Goal: Register for event/course

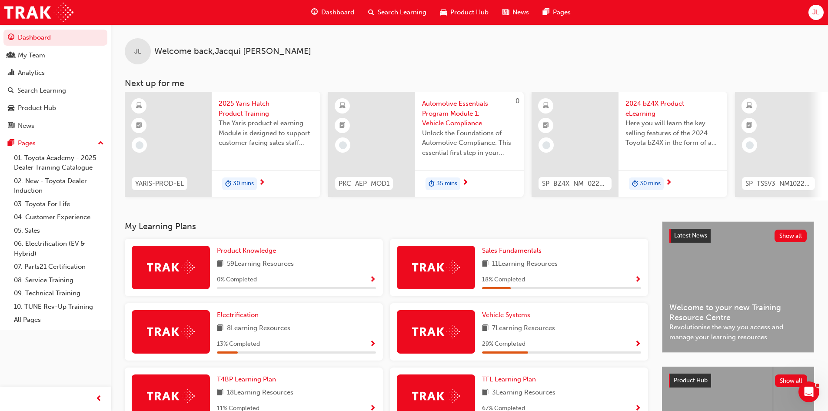
click at [407, 14] on span "Search Learning" at bounding box center [402, 12] width 49 height 10
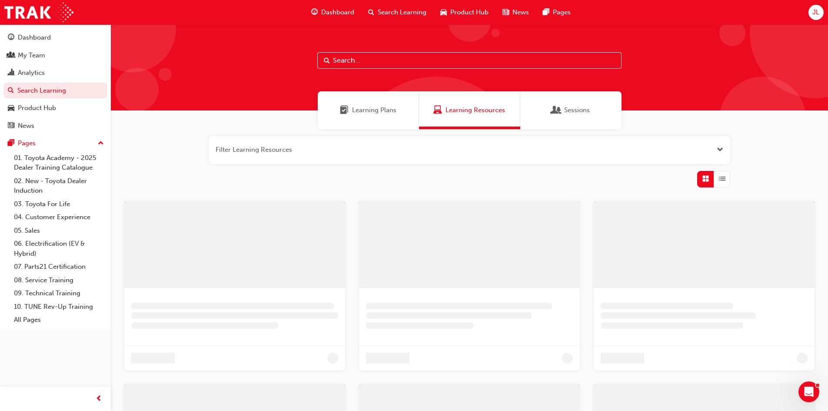
click at [352, 60] on input "text" at bounding box center [469, 60] width 304 height 17
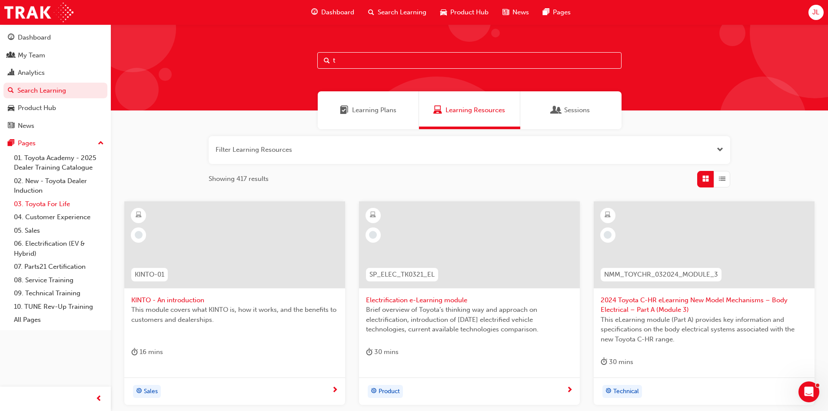
type input "t"
click at [36, 204] on link "03. Toyota For Life" at bounding box center [58, 203] width 97 height 13
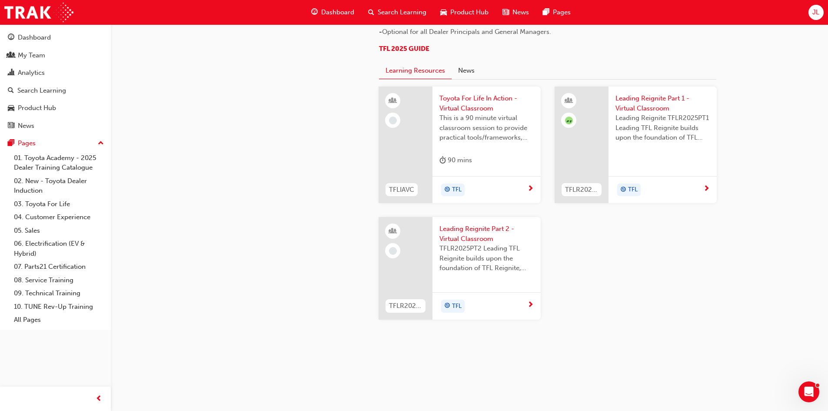
scroll to position [826, 0]
click at [477, 113] on span "Toyota For Life In Action - Virtual Classroom" at bounding box center [486, 103] width 94 height 20
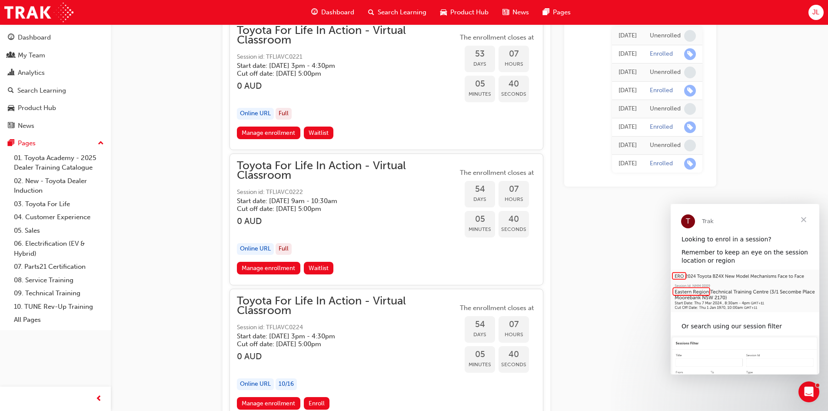
scroll to position [9518, 0]
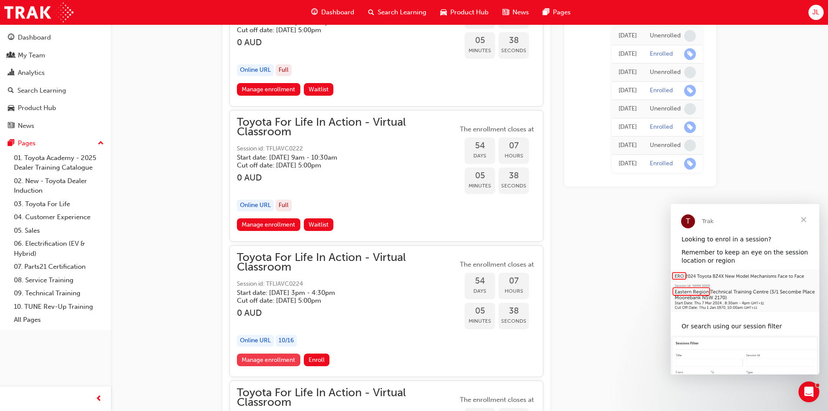
click at [286, 357] on link "Manage enrollment" at bounding box center [268, 359] width 63 height 13
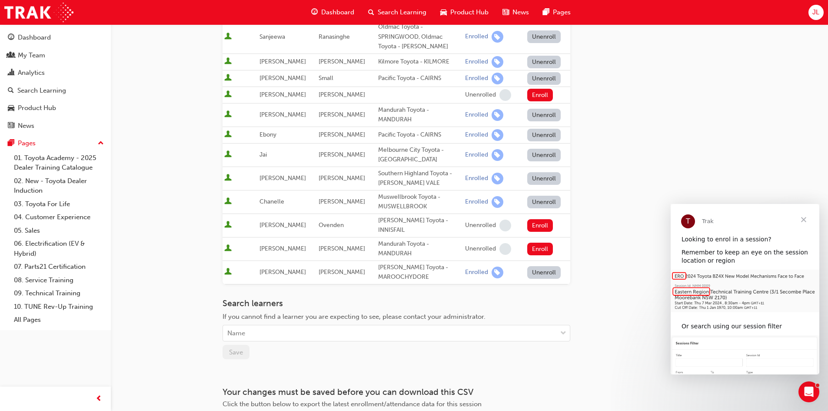
scroll to position [243, 0]
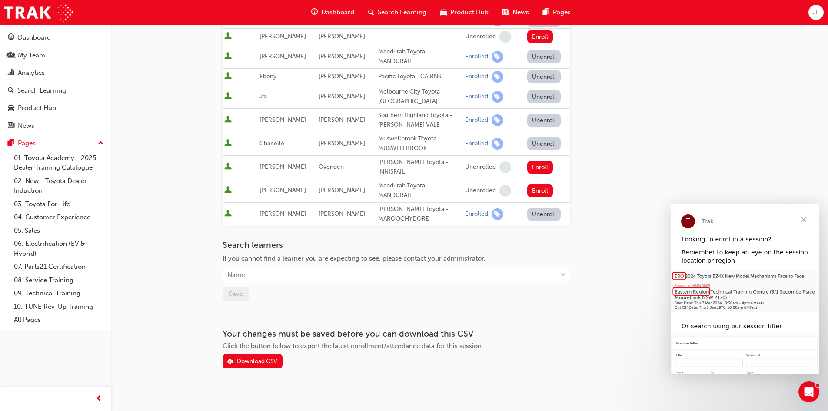
click at [266, 267] on div "Name" at bounding box center [390, 274] width 334 height 15
type input "[PERSON_NAME]"
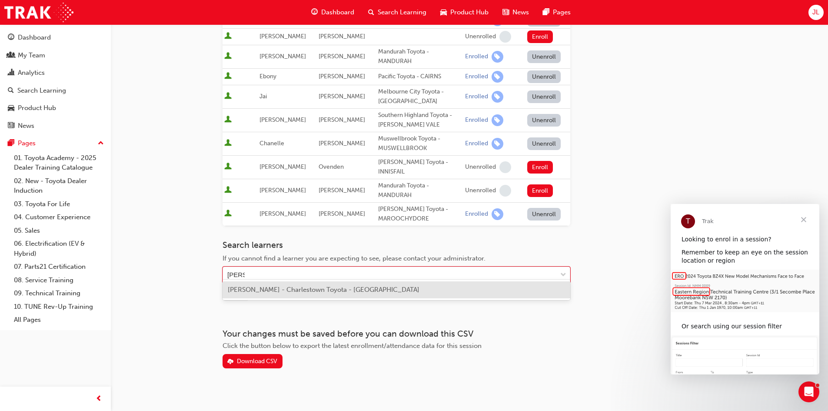
click at [286, 288] on span "[PERSON_NAME] - Charlestown Toyota - [GEOGRAPHIC_DATA]" at bounding box center [324, 290] width 192 height 8
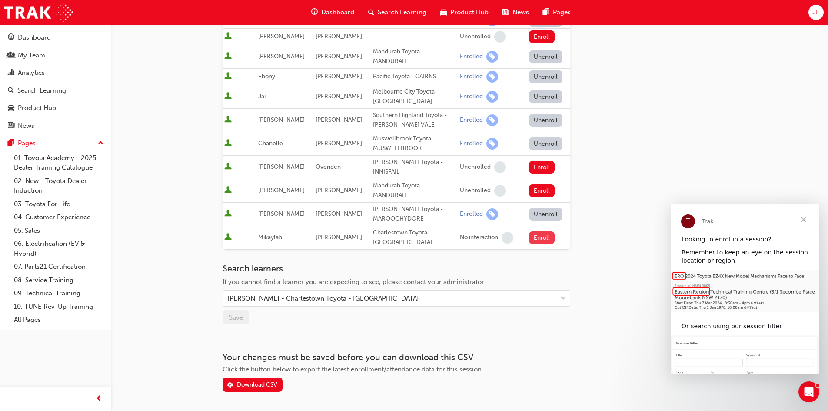
click at [540, 231] on button "Enroll" at bounding box center [542, 237] width 26 height 13
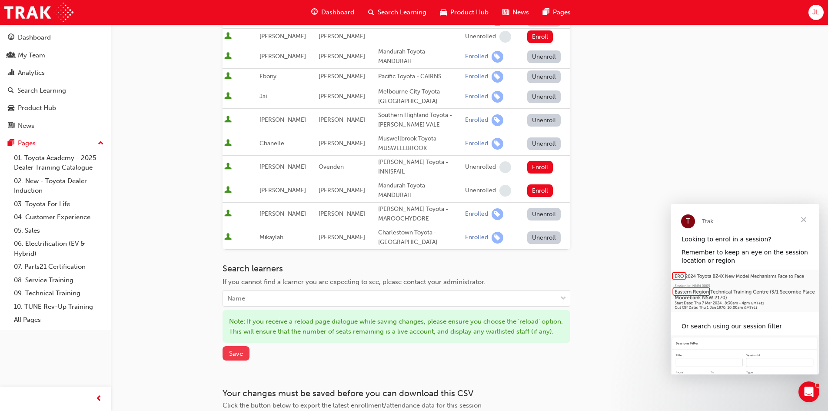
click at [238, 354] on span "Save" at bounding box center [236, 353] width 14 height 8
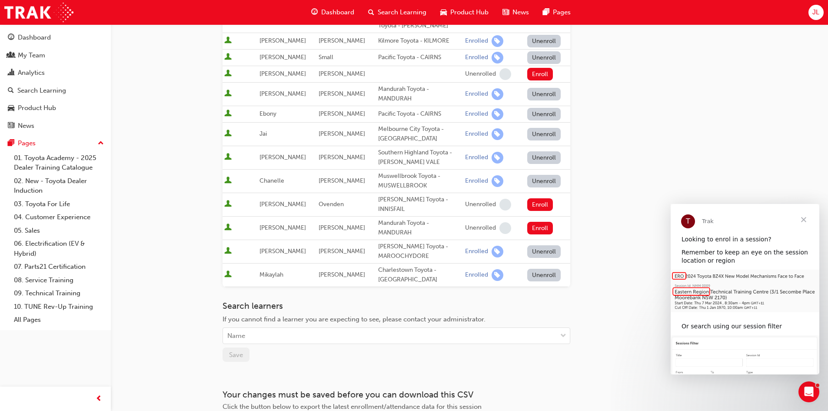
scroll to position [217, 0]
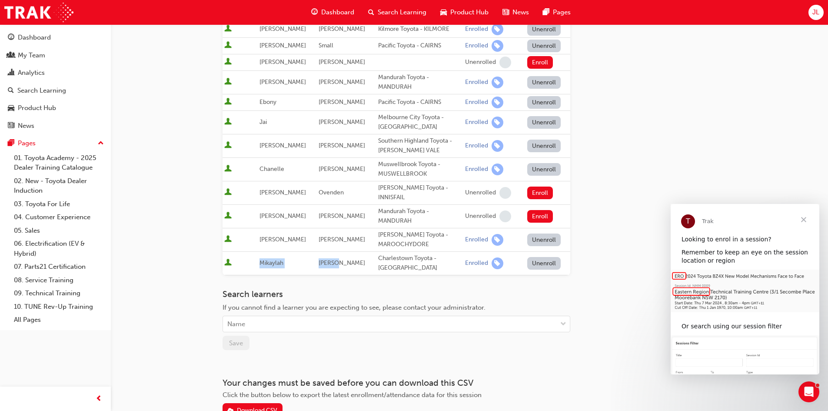
drag, startPoint x: 338, startPoint y: 254, endPoint x: 253, endPoint y: 254, distance: 85.2
click at [253, 254] on tr "[PERSON_NAME] Charlestown Toyota - GATESHEAD Enrolled Unenroll" at bounding box center [397, 262] width 348 height 23
copy tr "[PERSON_NAME]"
